Goal: Task Accomplishment & Management: Complete application form

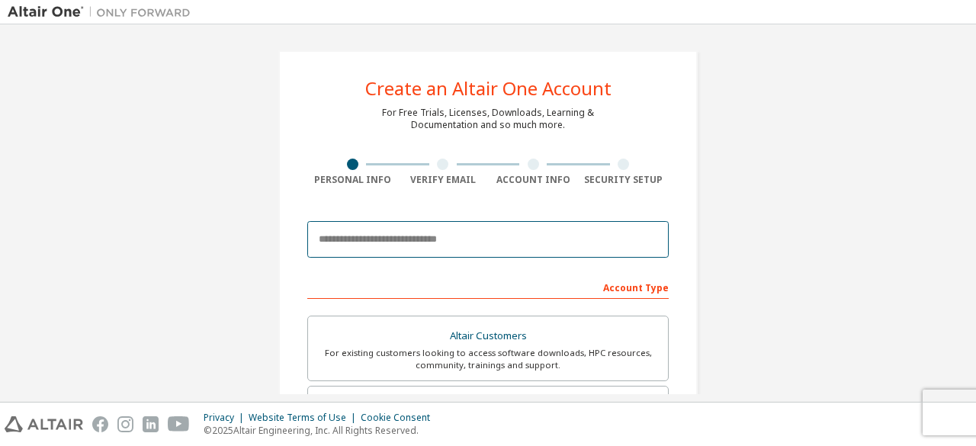
click at [403, 239] on input "email" at bounding box center [488, 239] width 362 height 37
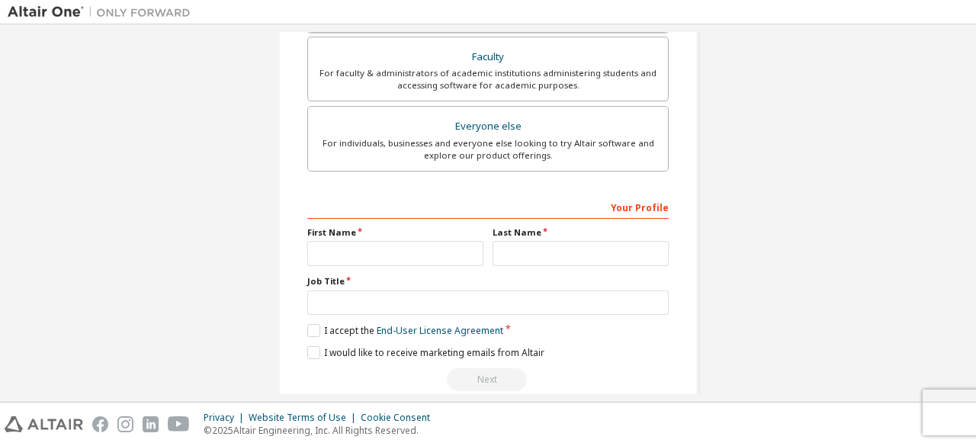
scroll to position [441, 0]
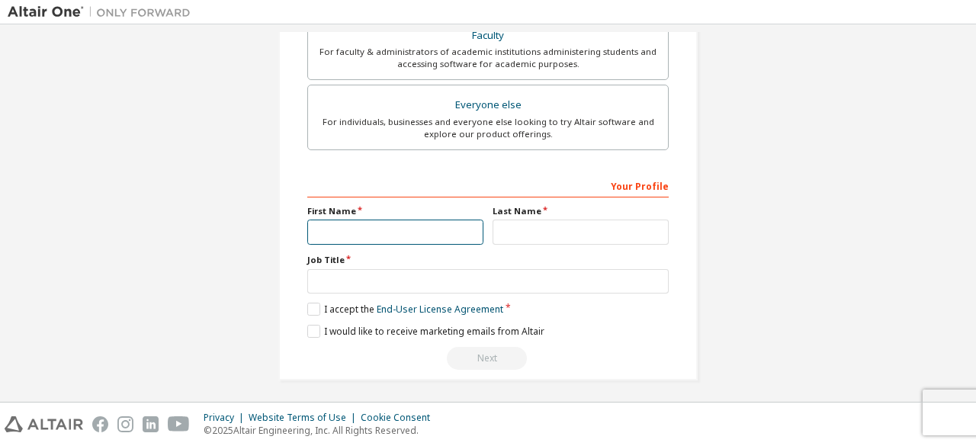
click at [410, 220] on input "text" at bounding box center [395, 232] width 176 height 25
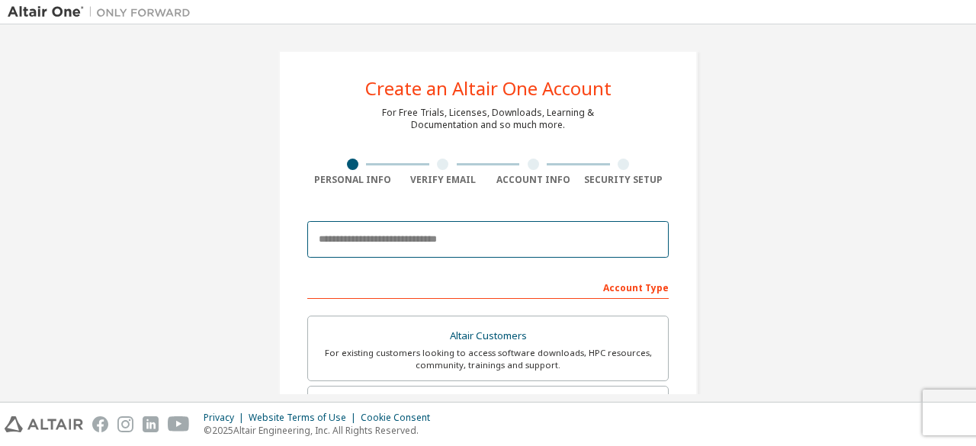
drag, startPoint x: 369, startPoint y: 235, endPoint x: 352, endPoint y: 201, distance: 38.2
click at [369, 235] on input "email" at bounding box center [488, 239] width 362 height 37
click at [407, 240] on input "email" at bounding box center [488, 239] width 362 height 37
click at [363, 228] on input "email" at bounding box center [488, 239] width 362 height 37
click at [519, 236] on input "email" at bounding box center [488, 239] width 362 height 37
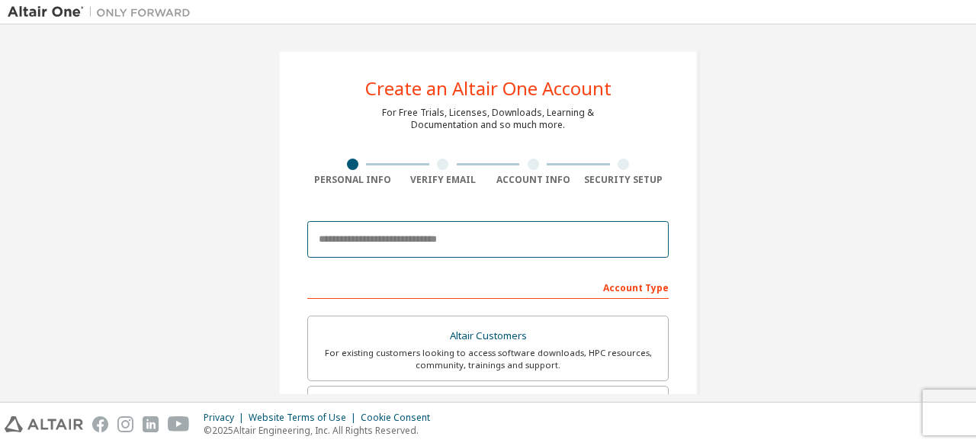
paste input "**********"
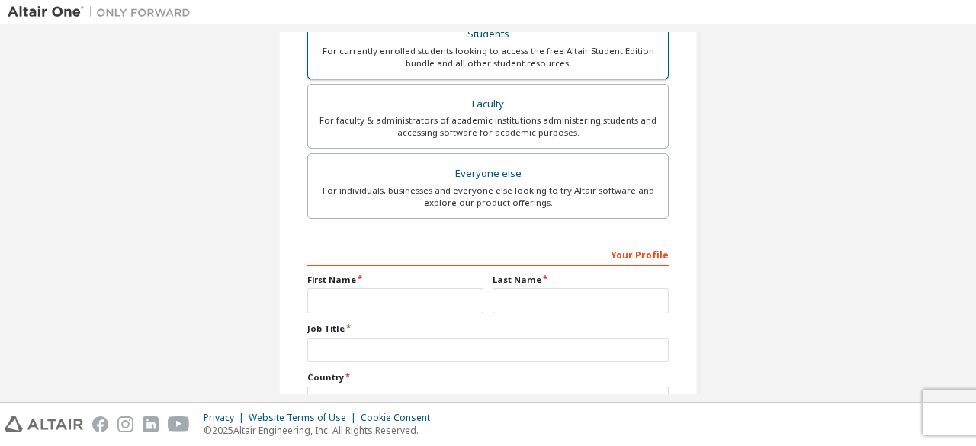
scroll to position [381, 0]
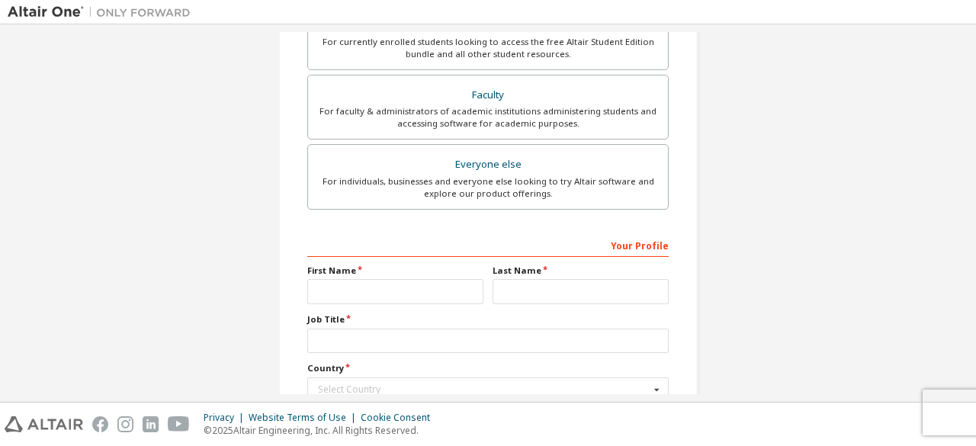
type input "**********"
click at [438, 279] on input "text" at bounding box center [395, 291] width 176 height 25
type input "******"
click at [581, 301] on div "Your Profile First Name ****** Last Name Job Title Country Select Country Afgha…" at bounding box center [488, 356] width 362 height 246
click at [581, 288] on input "text" at bounding box center [581, 291] width 176 height 25
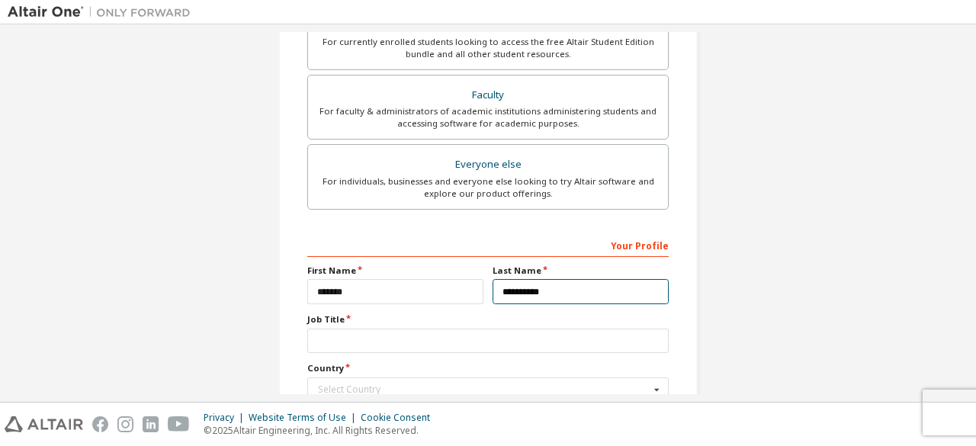
type input "**********"
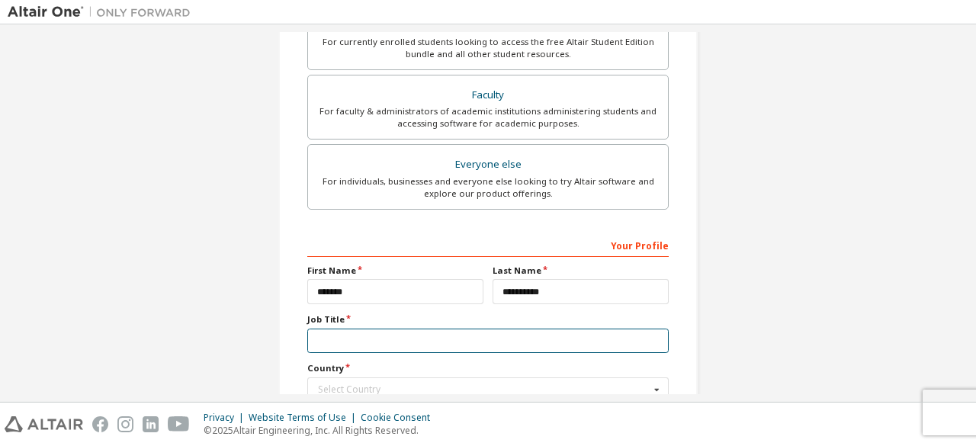
click at [401, 338] on input "text" at bounding box center [488, 341] width 362 height 25
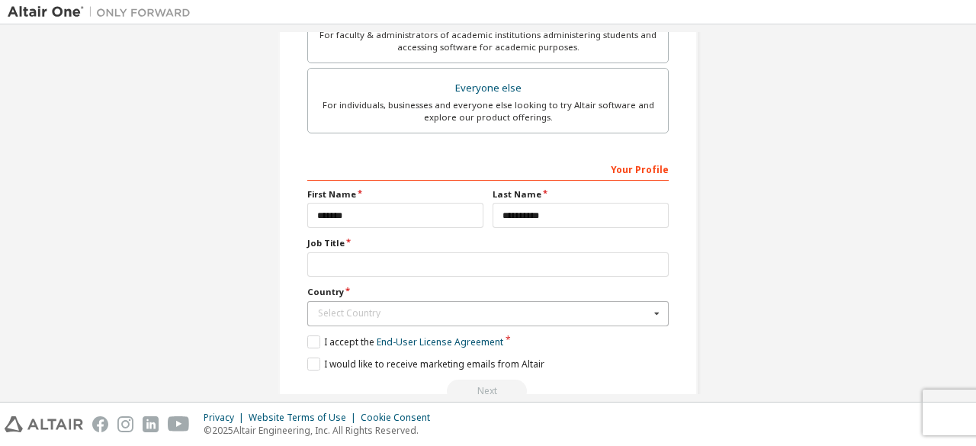
click at [368, 310] on div "Select Country" at bounding box center [484, 313] width 332 height 9
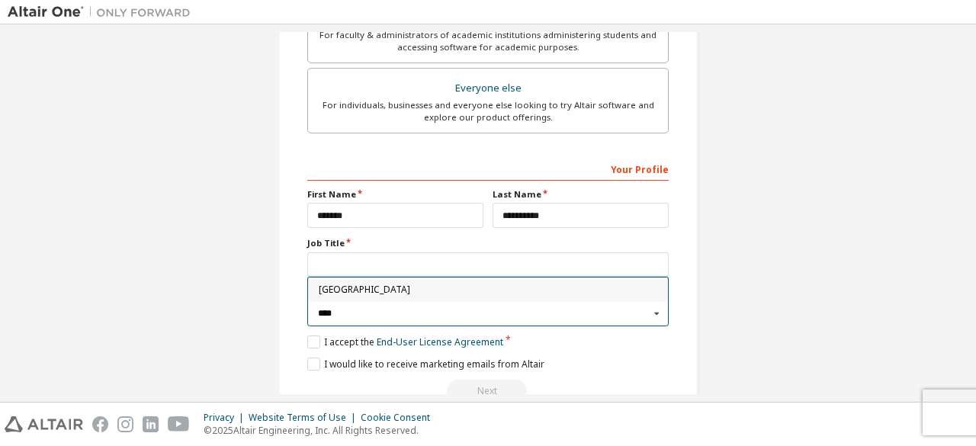
type input "****"
click at [357, 288] on span "Colombia" at bounding box center [488, 289] width 339 height 9
type input "***"
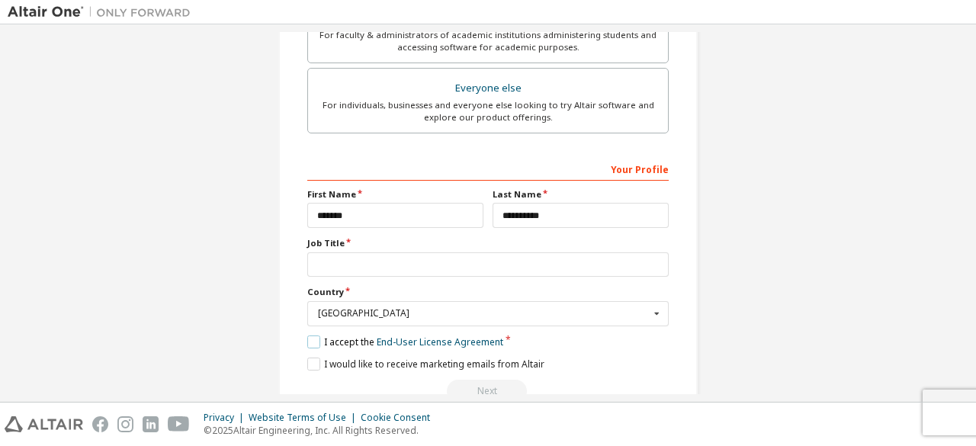
click at [316, 341] on label "I accept the End-User License Agreement" at bounding box center [405, 342] width 196 height 13
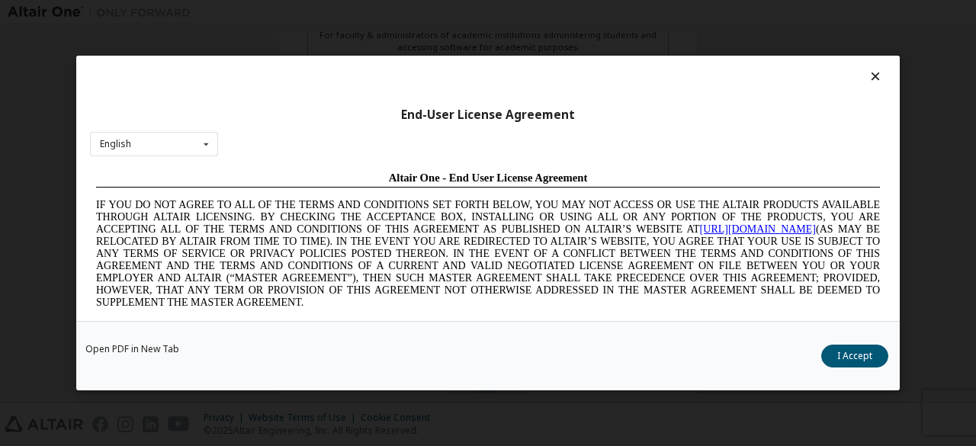
scroll to position [0, 0]
click at [854, 353] on button "I Accept" at bounding box center [855, 356] width 67 height 23
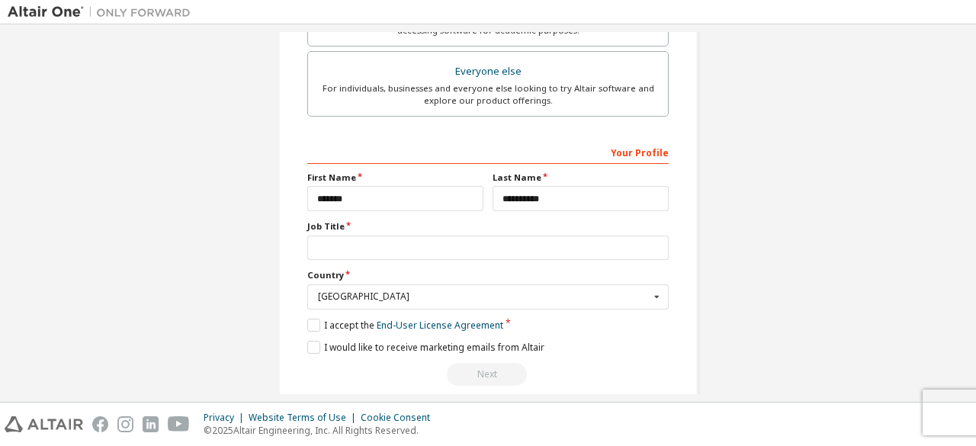
scroll to position [490, 0]
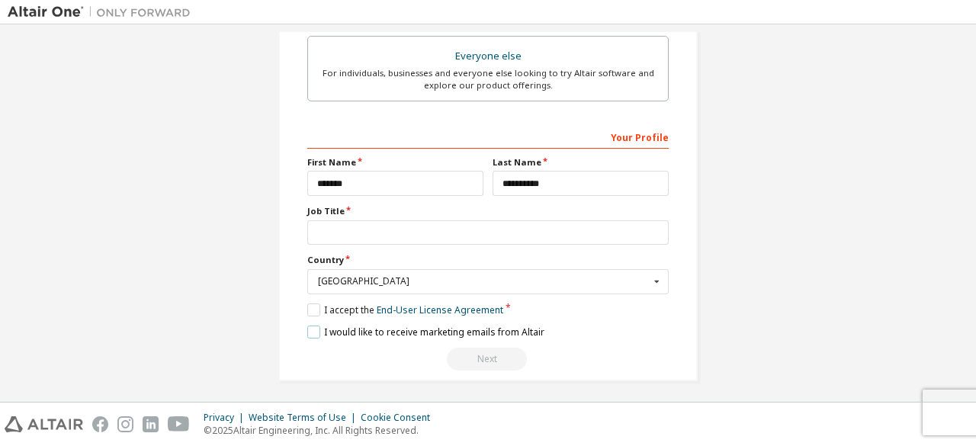
click at [313, 326] on label "I would like to receive marketing emails from Altair" at bounding box center [425, 332] width 237 height 13
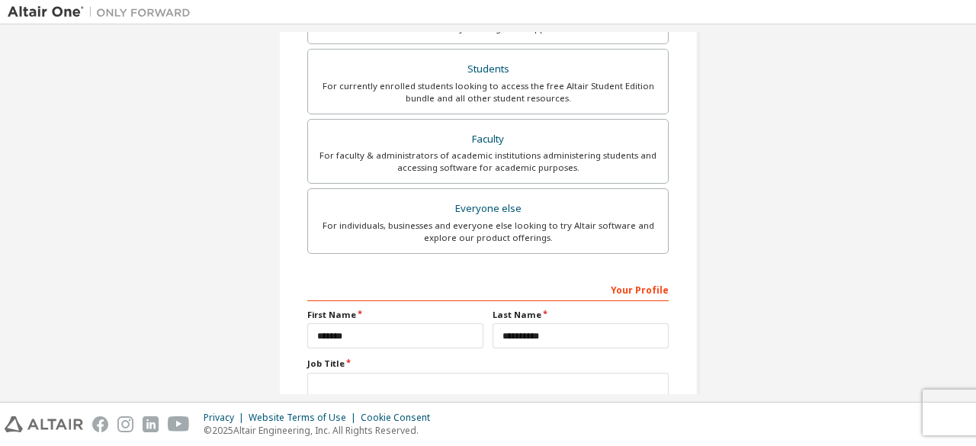
scroll to position [261, 0]
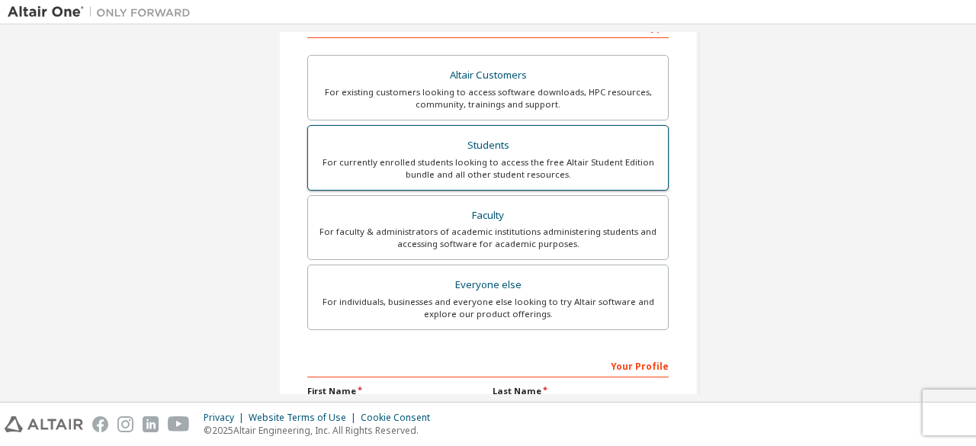
click at [494, 159] on div "For currently enrolled students looking to access the free Altair Student Editi…" at bounding box center [488, 168] width 342 height 24
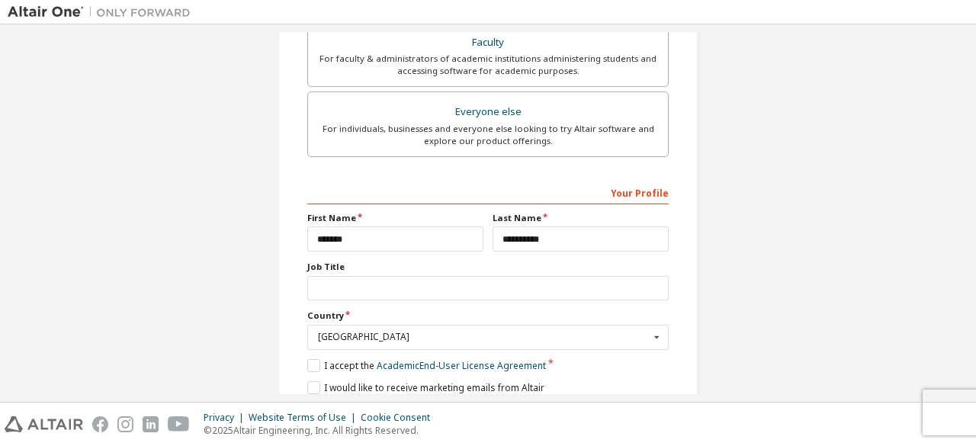
scroll to position [458, 0]
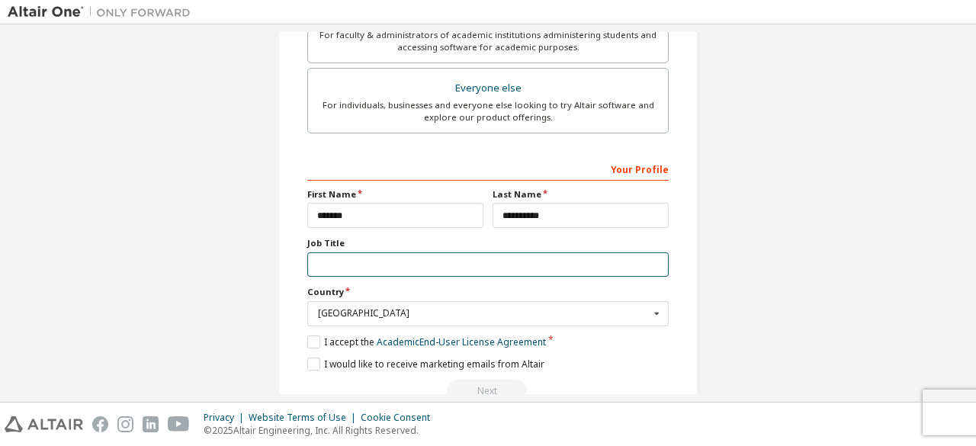
click at [463, 269] on input "text" at bounding box center [488, 264] width 362 height 25
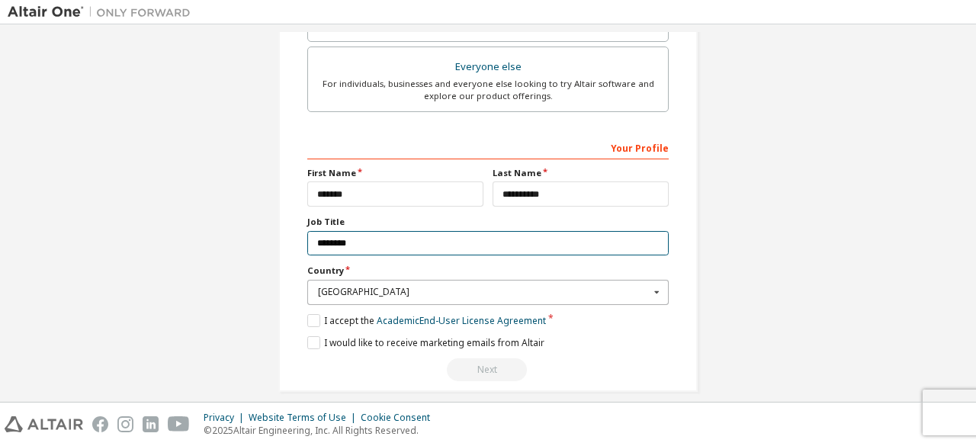
scroll to position [490, 0]
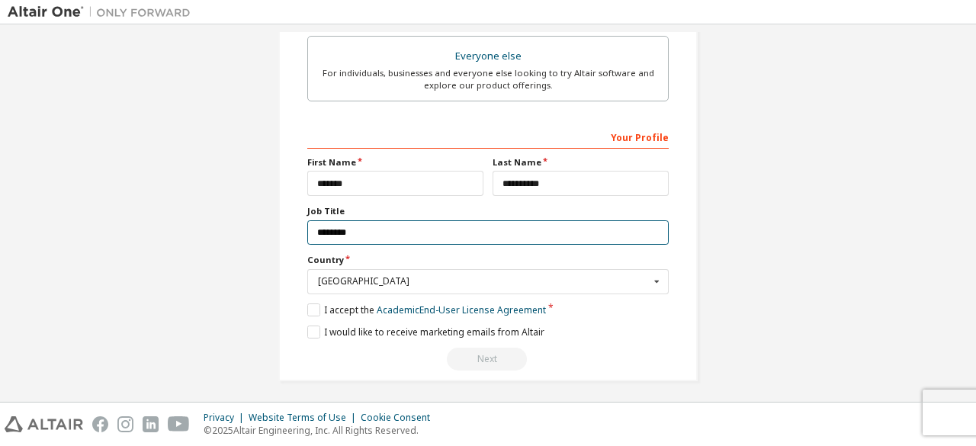
type input "********"
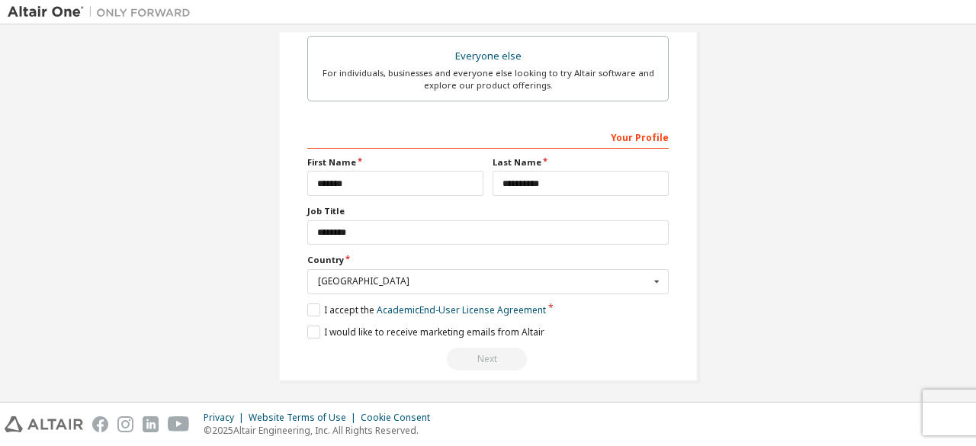
click at [474, 362] on div "Next" at bounding box center [488, 359] width 362 height 23
click at [475, 356] on div "Next" at bounding box center [488, 359] width 362 height 23
click at [315, 309] on label "I accept the Academic End-User License Agreement" at bounding box center [426, 310] width 239 height 13
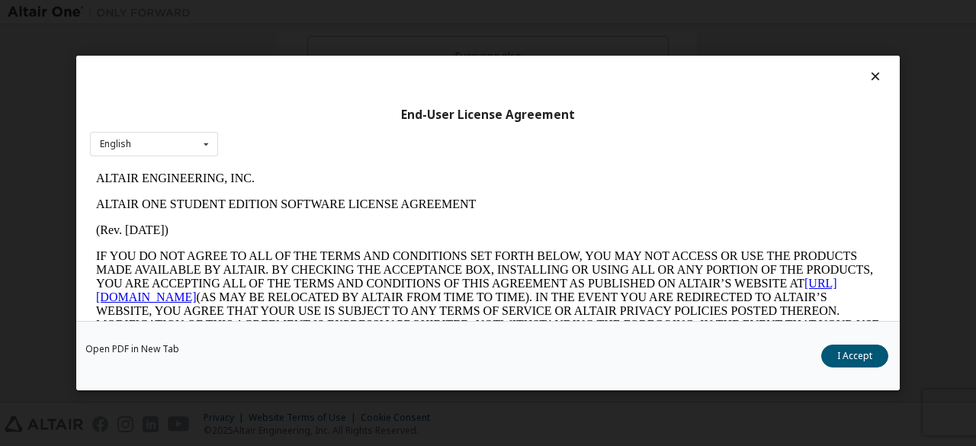
scroll to position [0, 0]
click at [847, 354] on button "I Accept" at bounding box center [855, 356] width 67 height 23
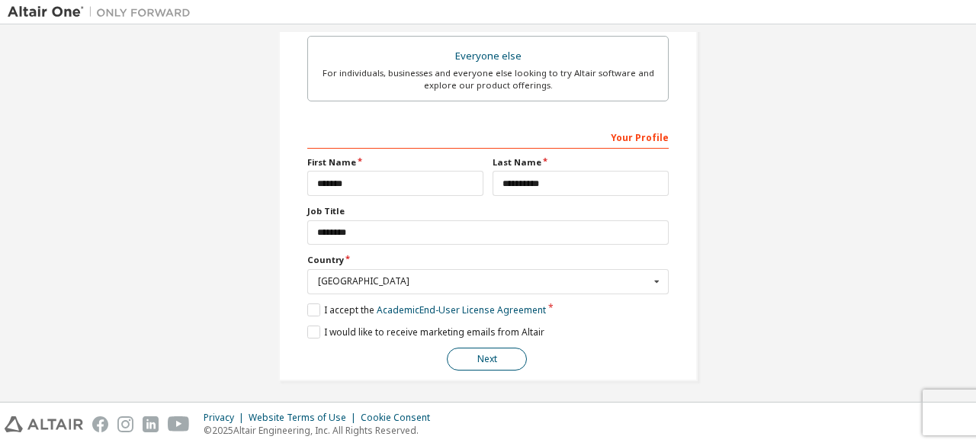
click at [514, 356] on button "Next" at bounding box center [487, 359] width 80 height 23
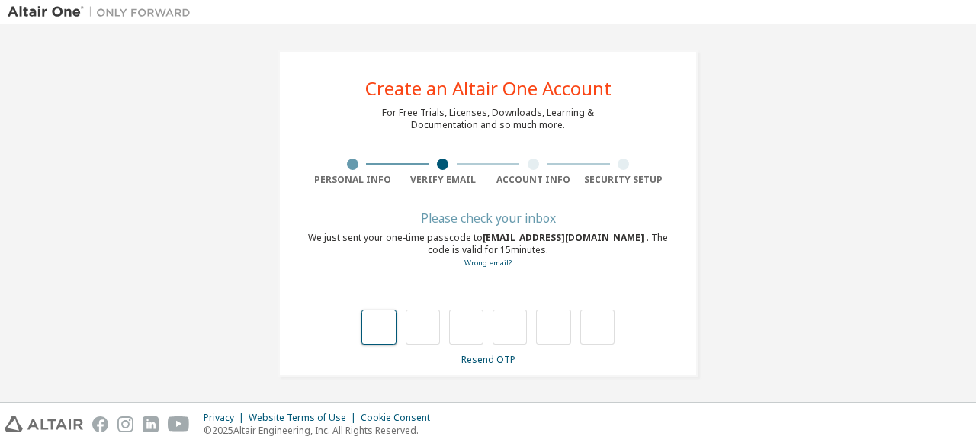
click at [384, 329] on input "text" at bounding box center [379, 327] width 34 height 35
type input "*"
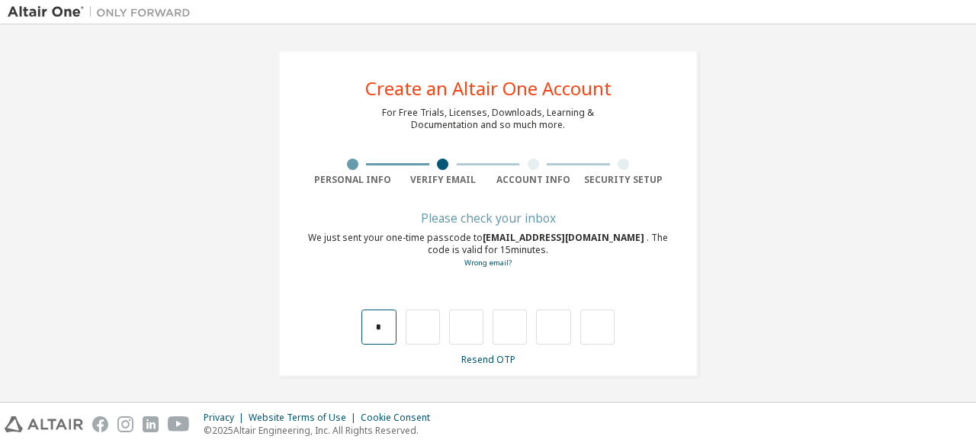
type input "*"
